Goal: Find specific page/section: Find specific page/section

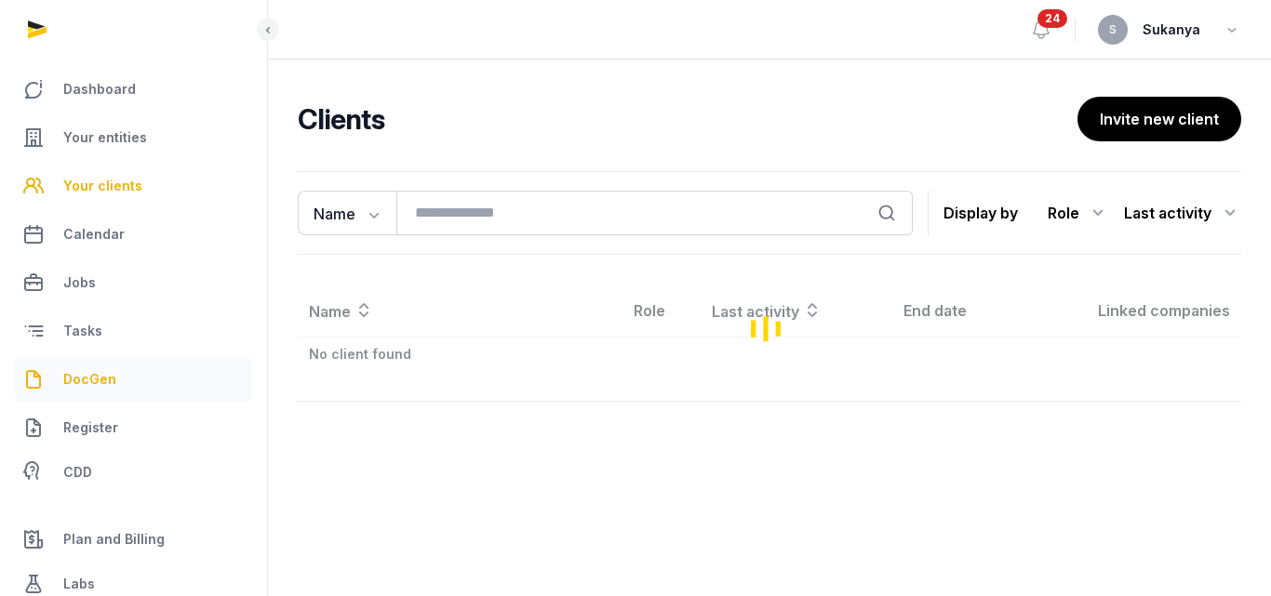
click at [92, 373] on span "DocGen" at bounding box center [89, 379] width 53 height 22
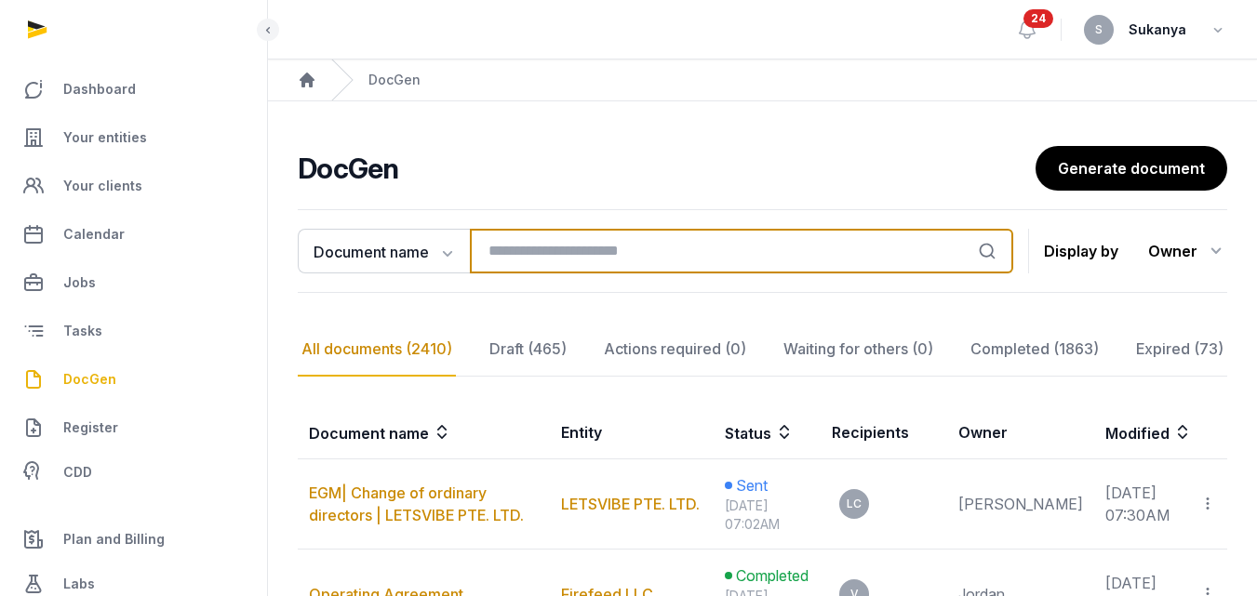
click at [546, 256] on input "search" at bounding box center [741, 251] width 543 height 45
click at [699, 272] on input "search" at bounding box center [741, 251] width 543 height 45
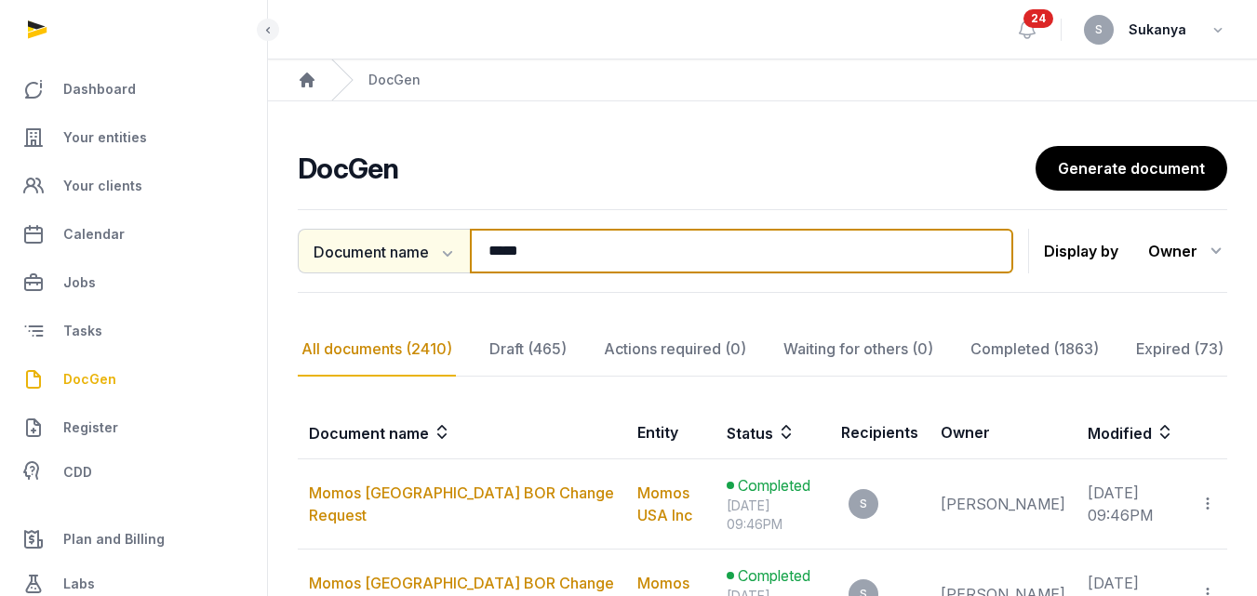
drag, startPoint x: 629, startPoint y: 266, endPoint x: 388, endPoint y: 260, distance: 241.0
click at [388, 260] on div "Document name Document name Entity Recipient ***** Search" at bounding box center [655, 251] width 715 height 45
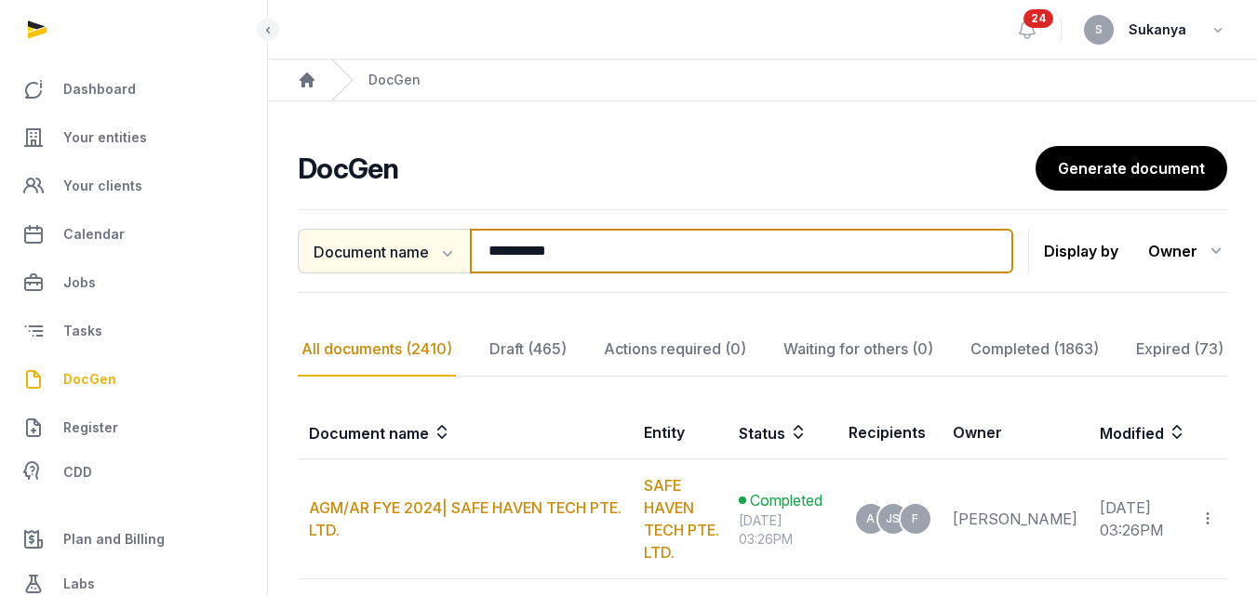
drag, startPoint x: 574, startPoint y: 247, endPoint x: 421, endPoint y: 256, distance: 152.8
click at [421, 256] on div "**********" at bounding box center [655, 251] width 715 height 45
type input "****"
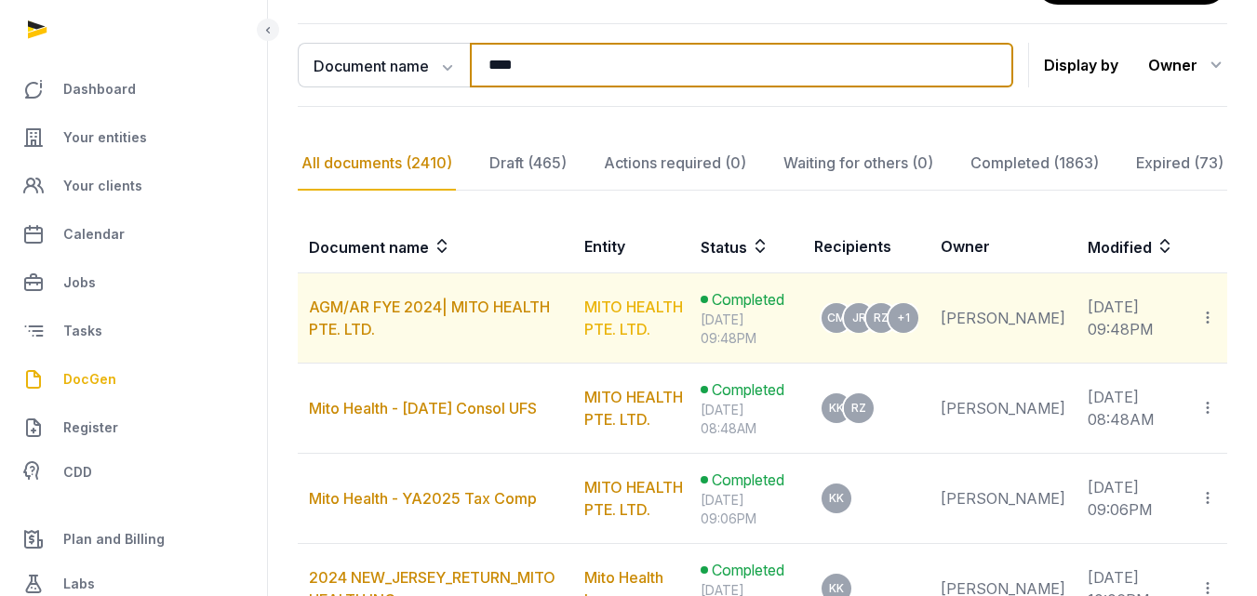
scroll to position [279, 0]
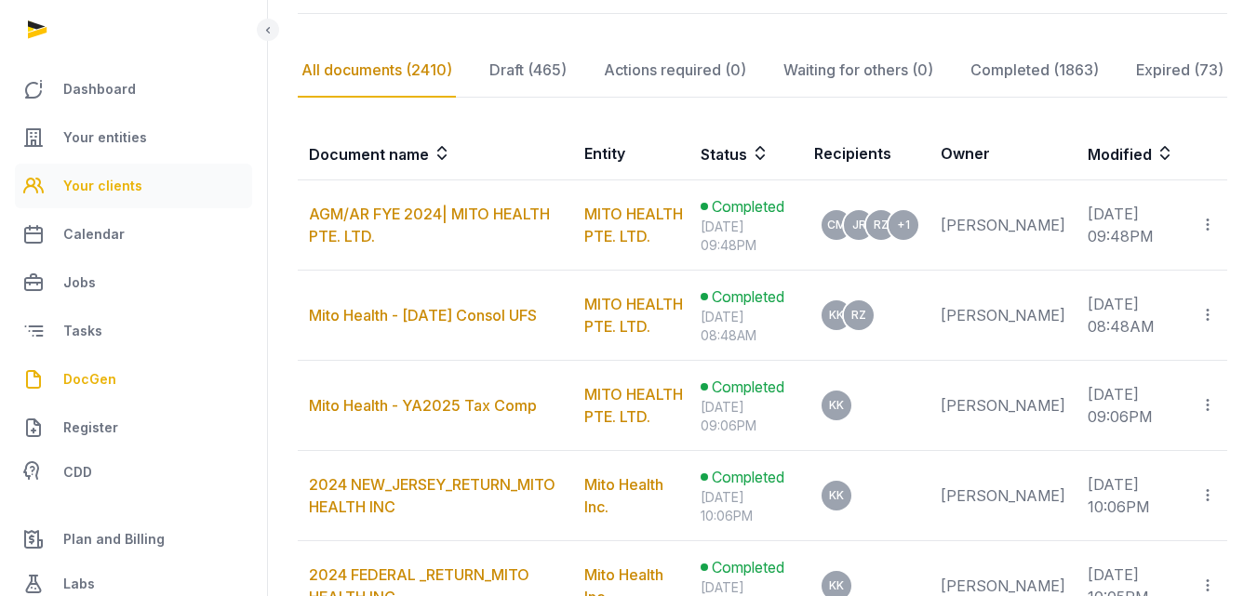
click at [149, 180] on link "Your clients" at bounding box center [133, 186] width 237 height 45
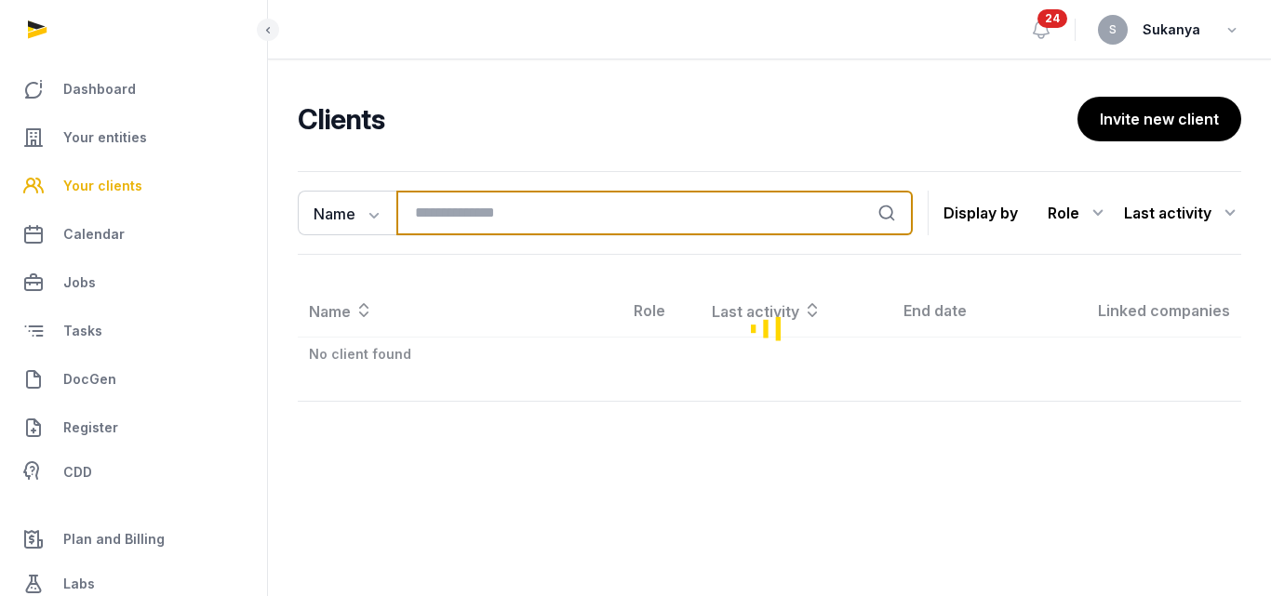
click at [489, 204] on input "search" at bounding box center [654, 213] width 516 height 45
type input "****"
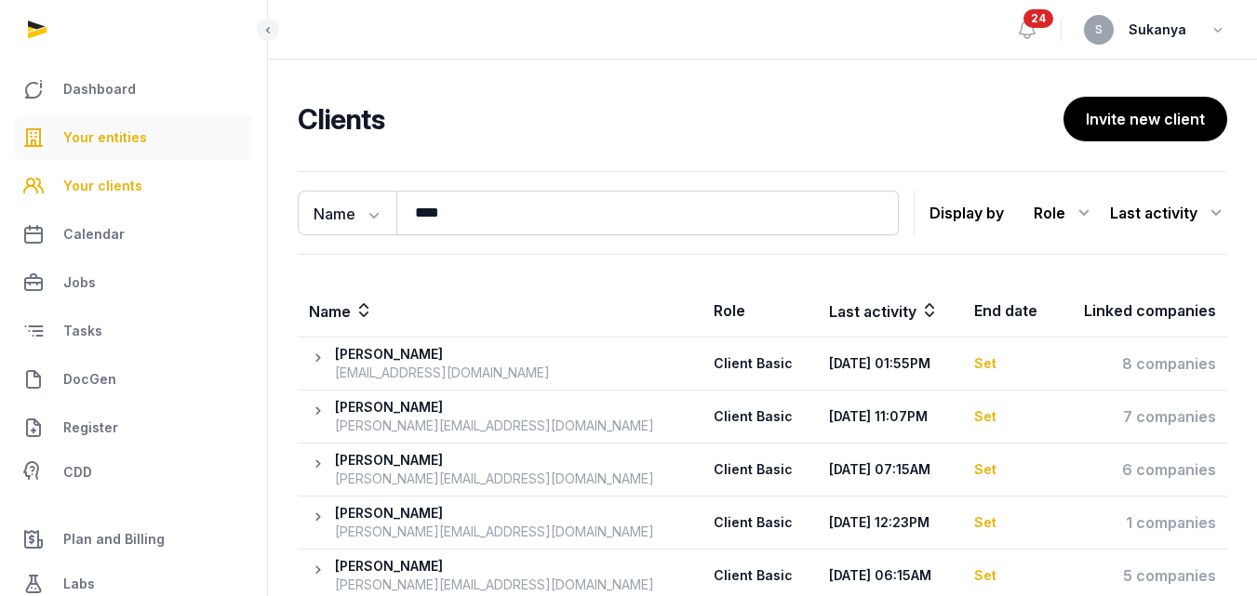
click at [132, 129] on span "Your entities" at bounding box center [105, 138] width 84 height 22
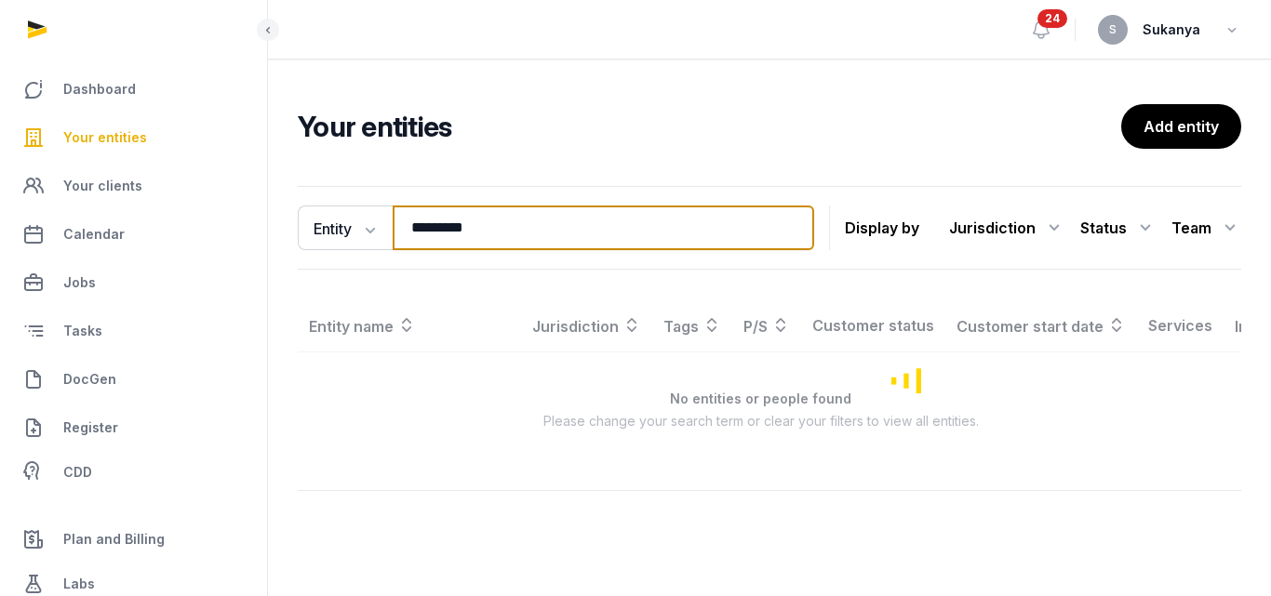
drag, startPoint x: 499, startPoint y: 234, endPoint x: 259, endPoint y: 234, distance: 240.0
click at [259, 234] on div "Dashboard Your entities Your clients Calendar Jobs Tasks DocGen Register CDD Pl…" at bounding box center [635, 298] width 1271 height 596
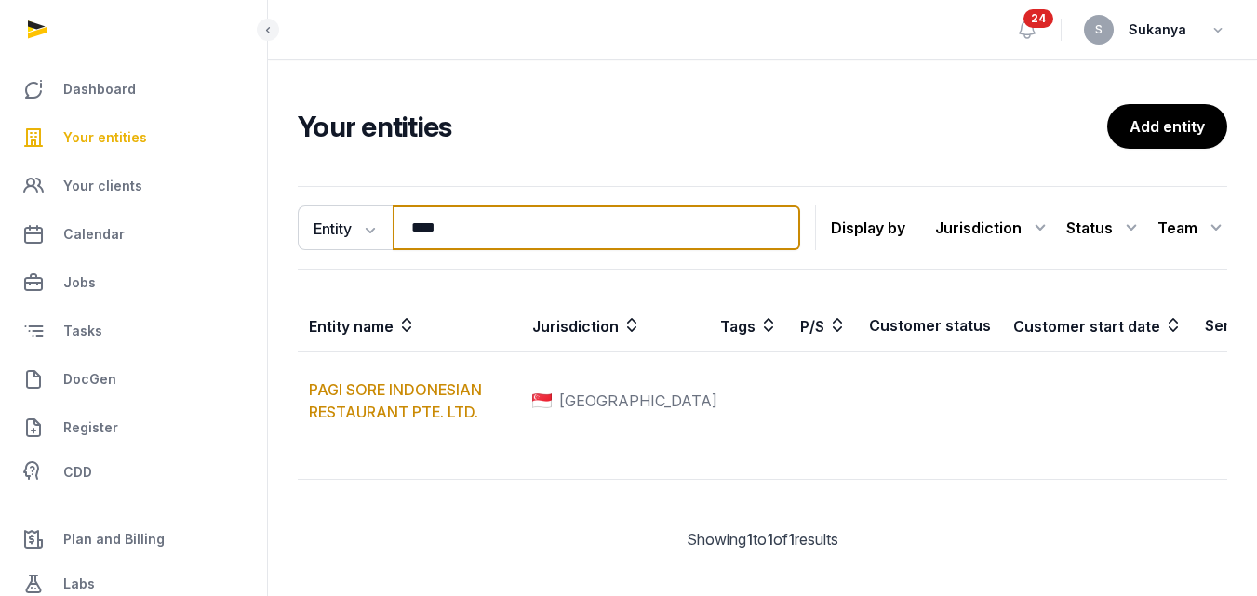
type input "****"
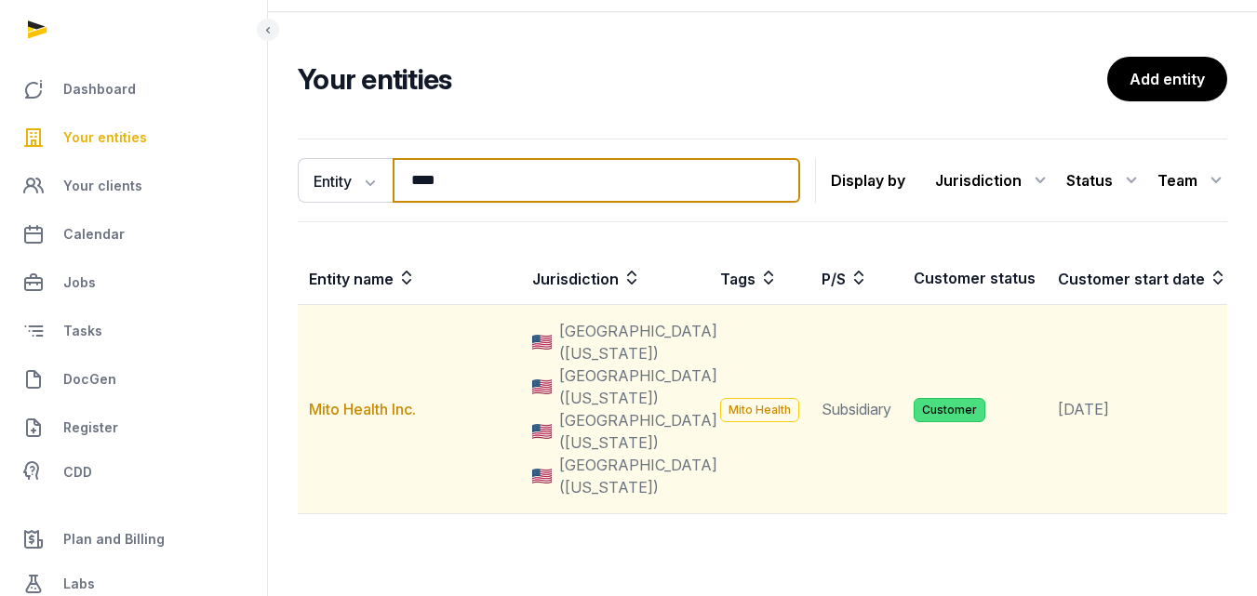
scroll to position [93, 0]
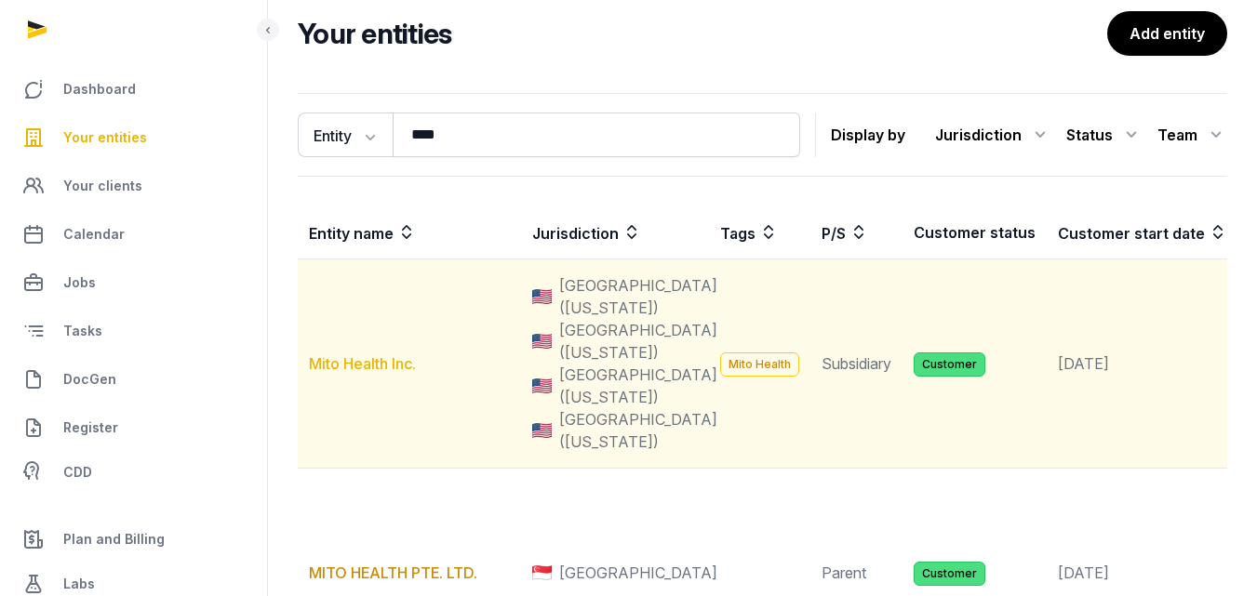
click at [380, 373] on link "Mito Health Inc." at bounding box center [362, 363] width 107 height 19
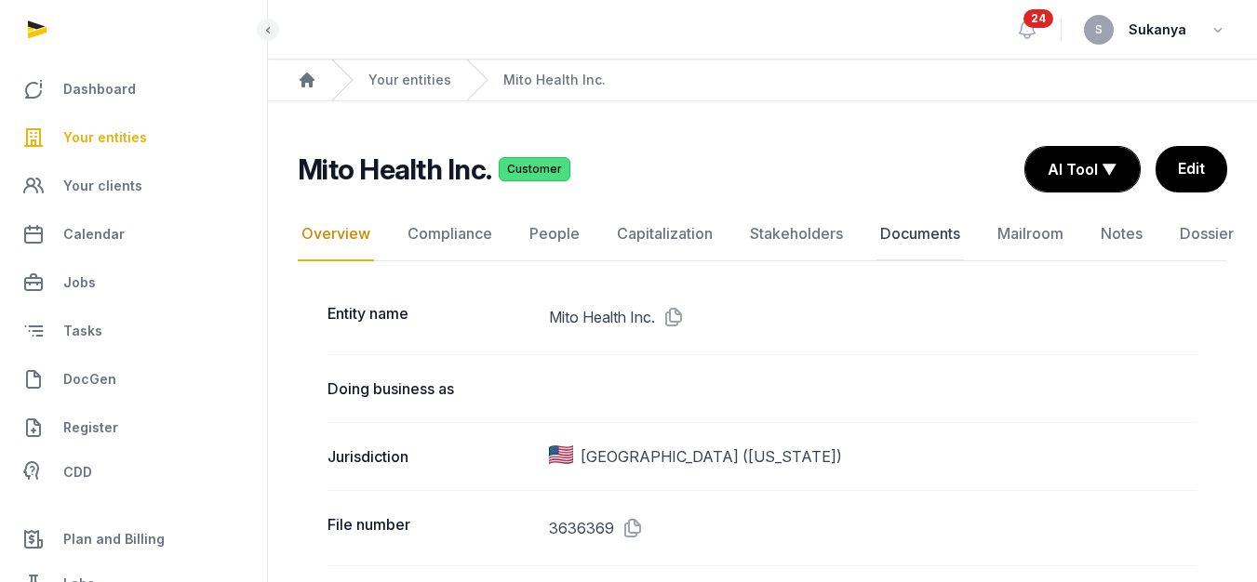
click at [919, 225] on link "Documents" at bounding box center [919, 234] width 87 height 54
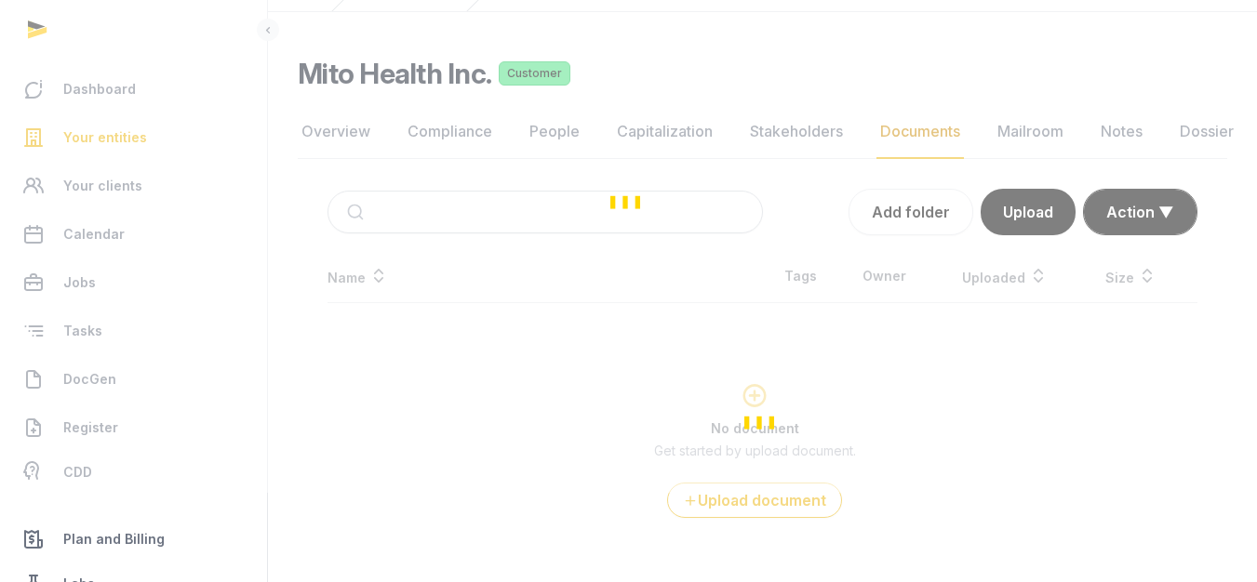
scroll to position [98, 0]
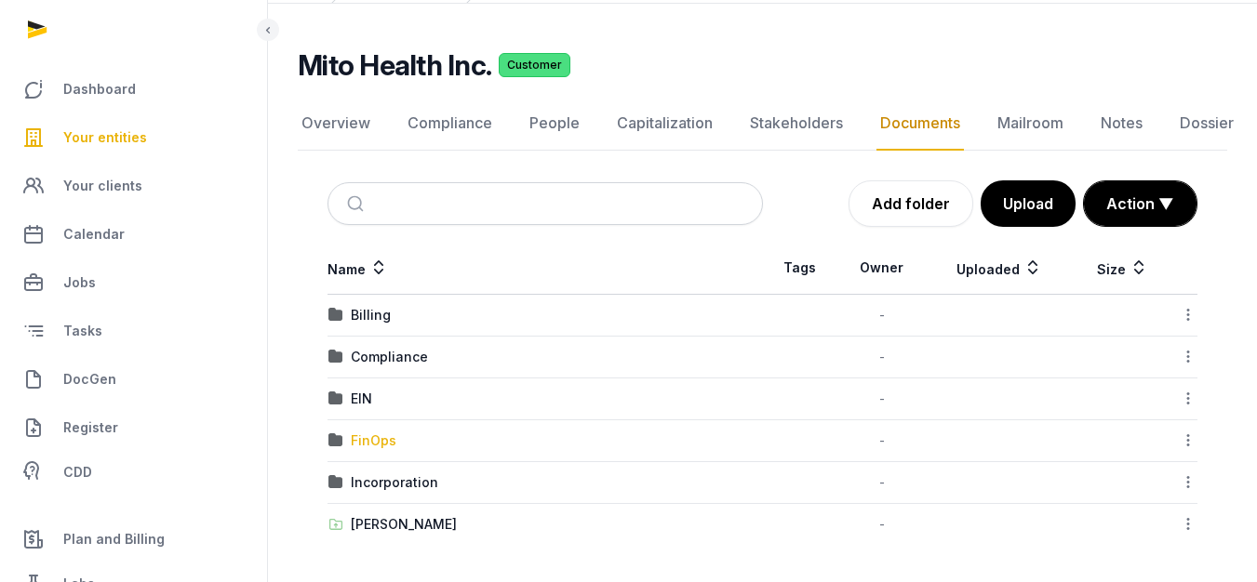
click at [369, 433] on div "FinOps" at bounding box center [374, 441] width 46 height 19
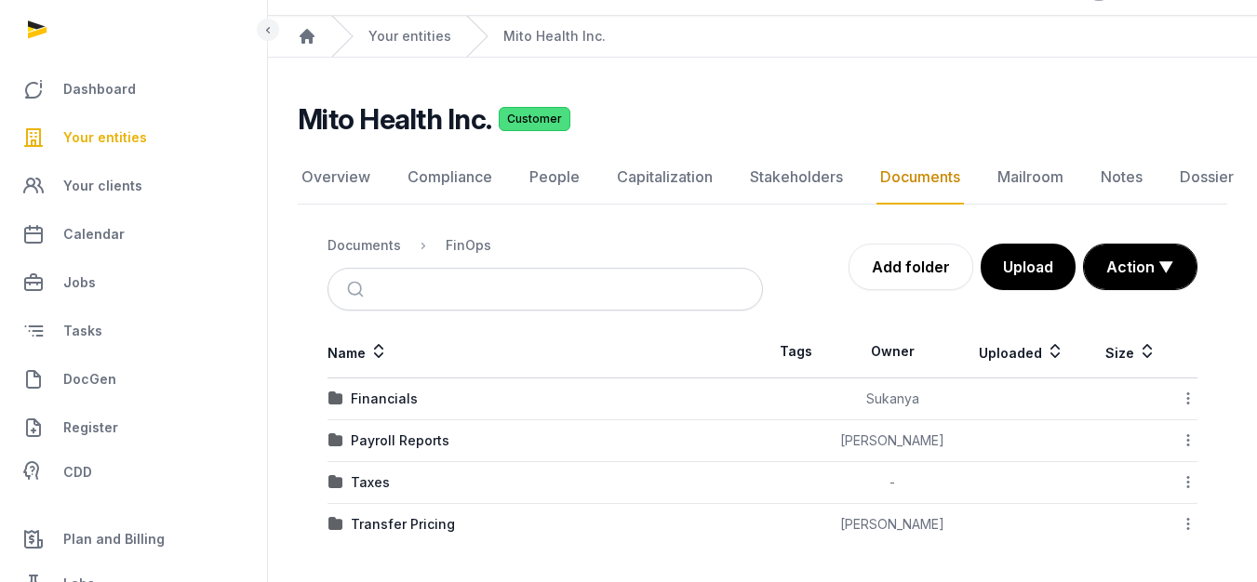
scroll to position [44, 0]
click at [387, 453] on td "Payroll Reports" at bounding box center [544, 441] width 435 height 42
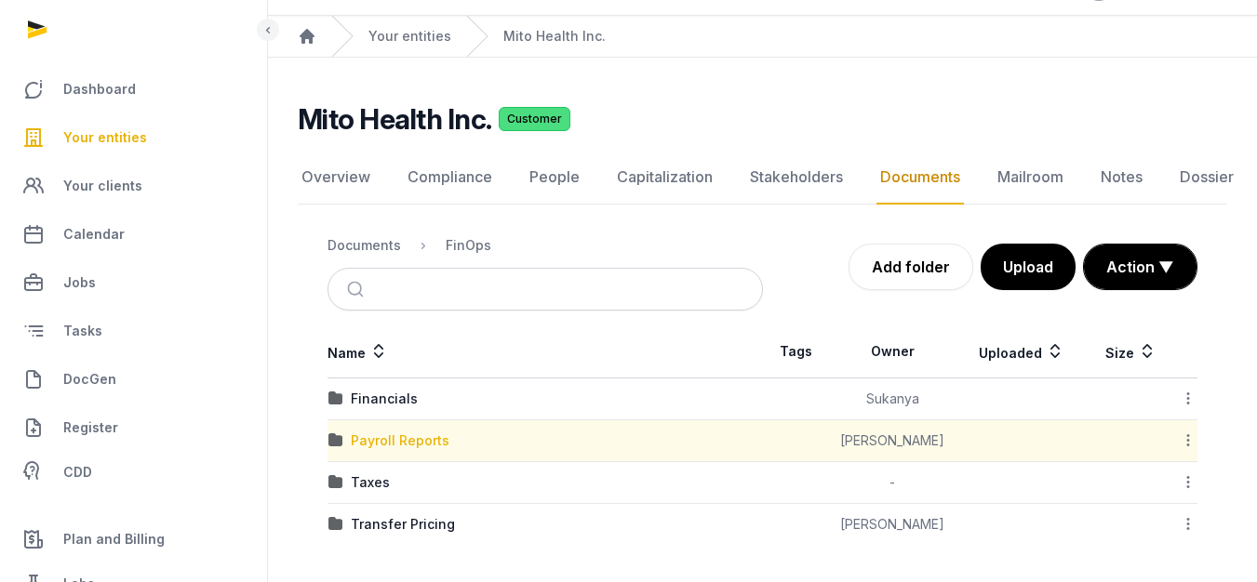
click at [392, 445] on div "Payroll Reports" at bounding box center [400, 441] width 99 height 19
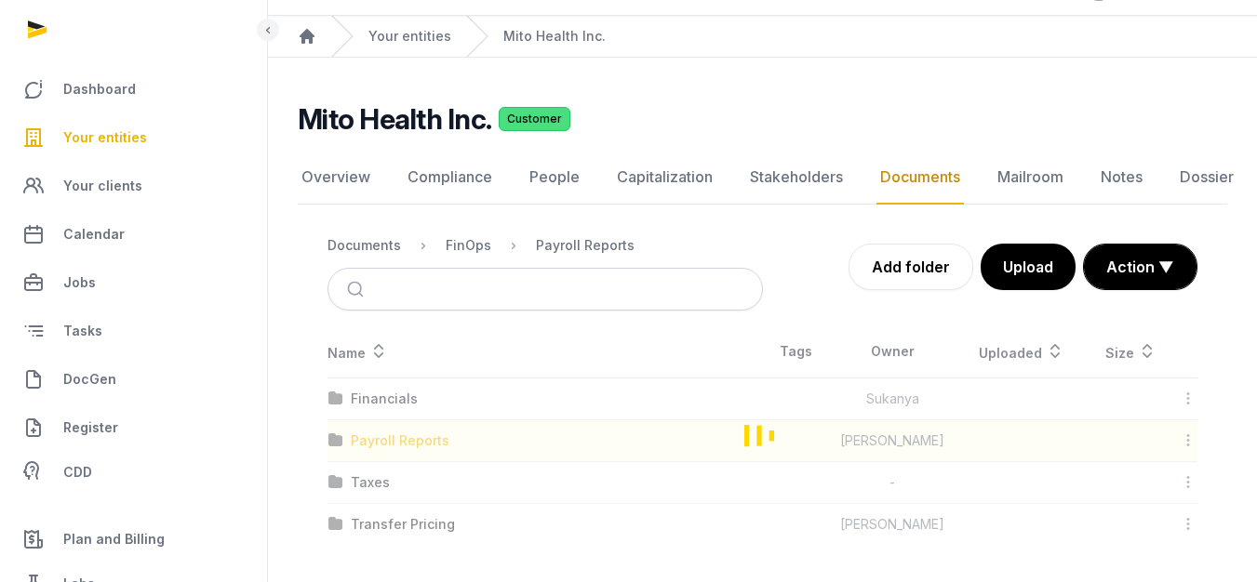
scroll to position [14, 0]
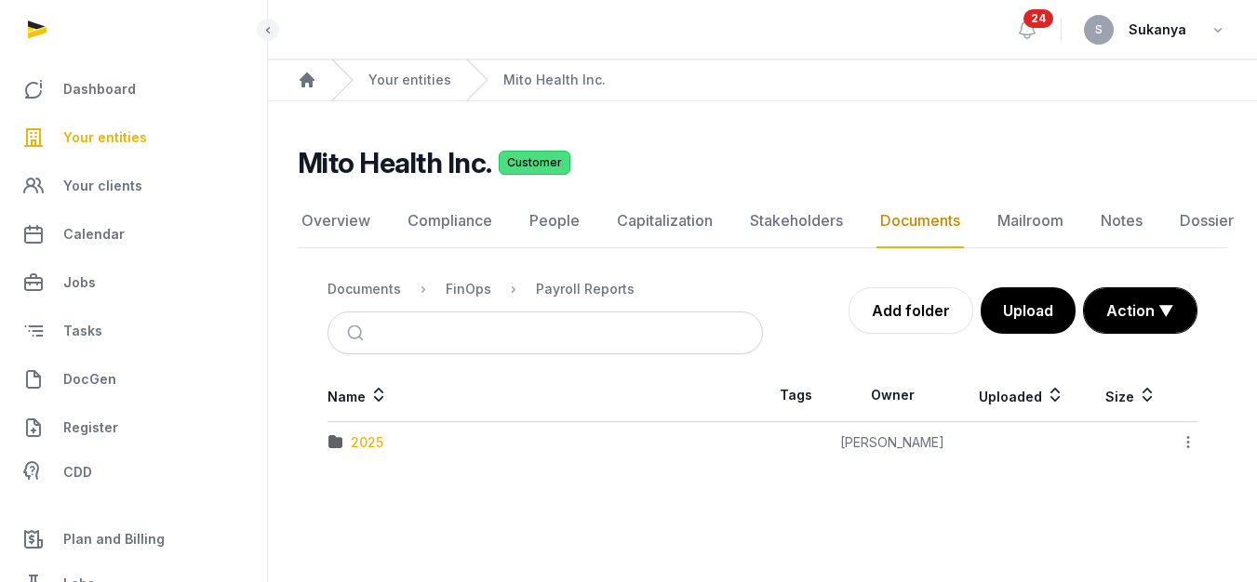
click at [380, 437] on div "2025" at bounding box center [367, 442] width 33 height 19
